Goal: Book appointment/travel/reservation

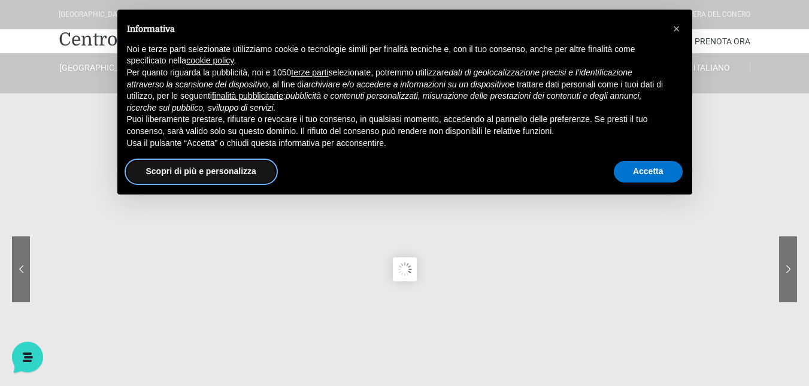
click at [217, 165] on button "Scopri di più e personalizza" at bounding box center [201, 172] width 148 height 22
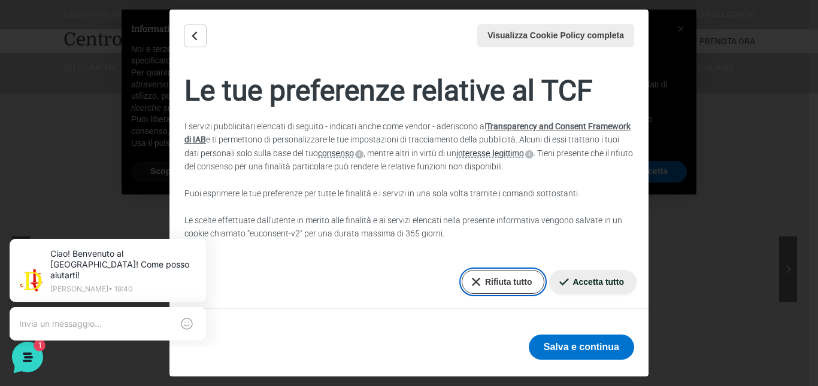
click at [480, 285] on button "Rifiuta tutto" at bounding box center [503, 282] width 83 height 24
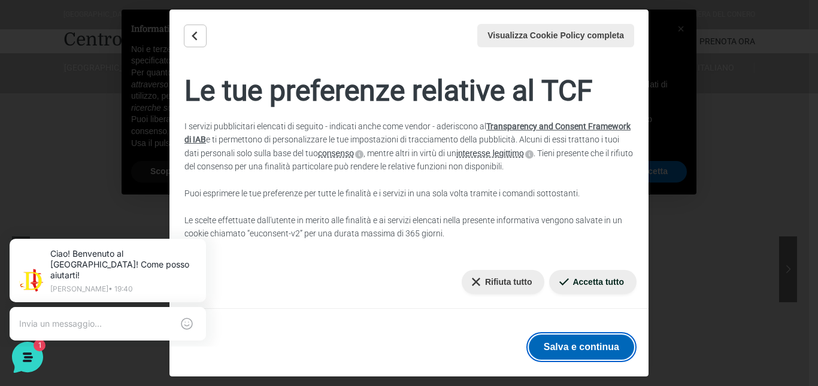
click at [598, 349] on button "Salva e continua" at bounding box center [581, 347] width 105 height 25
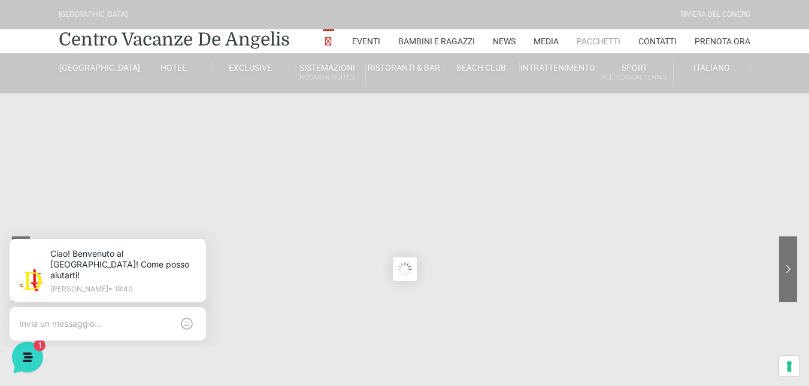
click at [594, 40] on link "Pacchetti" at bounding box center [598, 41] width 44 height 24
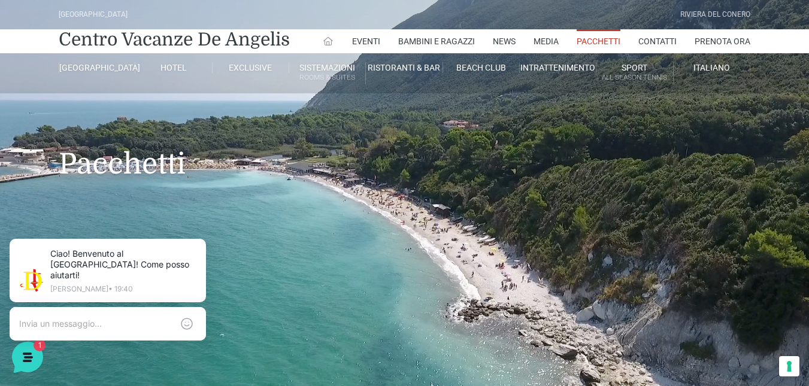
click at [326, 43] on icon at bounding box center [328, 41] width 11 height 11
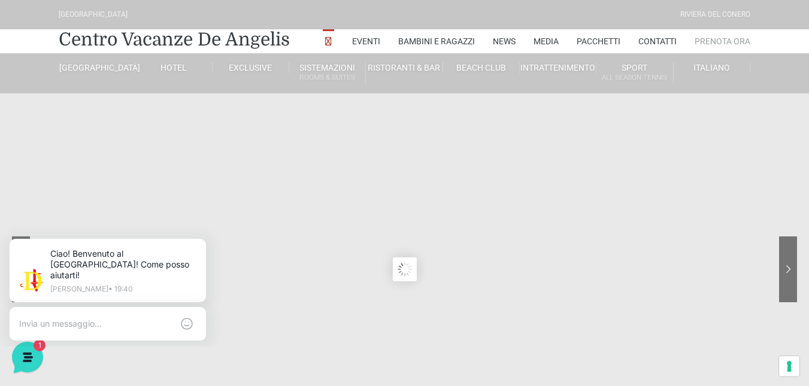
click at [727, 40] on link "Prenota Ora" at bounding box center [722, 41] width 56 height 24
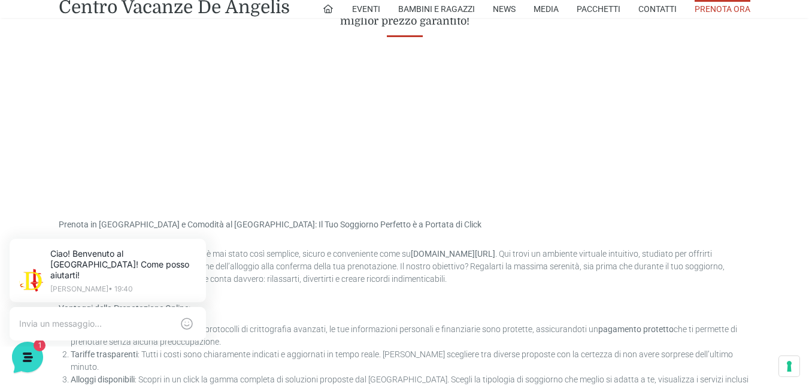
scroll to position [599, 0]
